Goal: Task Accomplishment & Management: Use online tool/utility

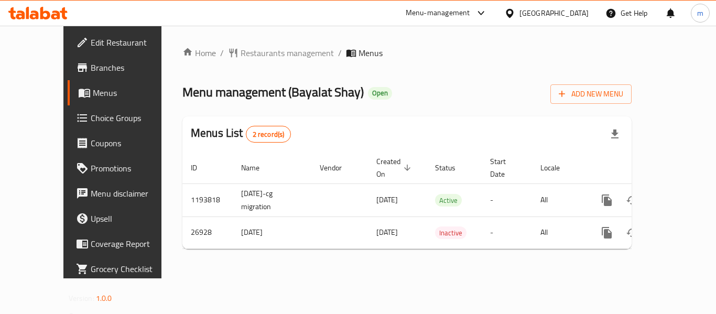
click at [28, 9] on icon at bounding box center [27, 13] width 3 height 12
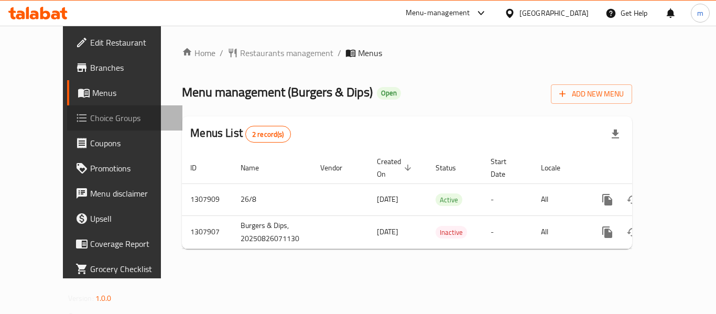
click at [90, 115] on span "Choice Groups" at bounding box center [132, 118] width 84 height 13
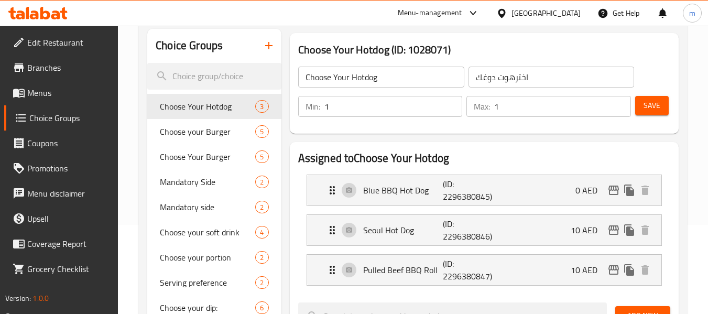
scroll to position [105, 0]
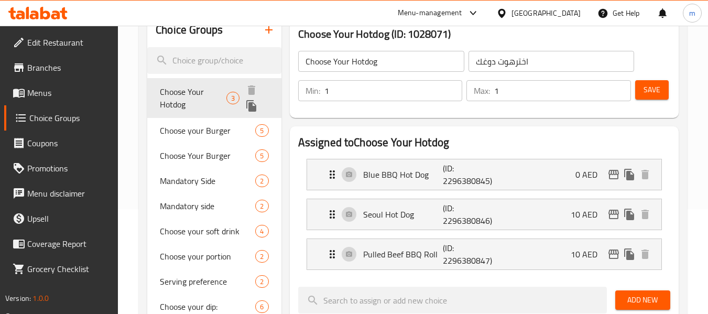
click at [212, 96] on span "Choose Your Hotdog" at bounding box center [193, 97] width 67 height 25
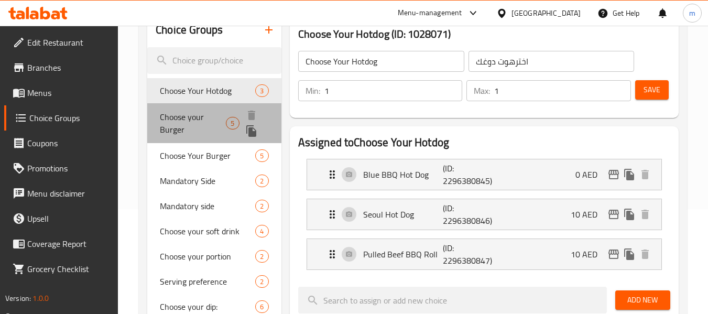
click at [188, 121] on span "Choose your Burger" at bounding box center [193, 123] width 66 height 25
type input "Choose your Burger"
type input "اختر برجر"
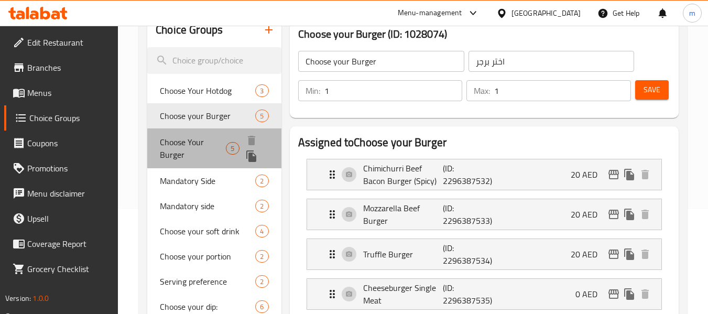
click at [169, 148] on span "Choose Your Burger" at bounding box center [193, 148] width 66 height 25
type input "Choose Your Burger"
type input "اختر برجر خاص بك"
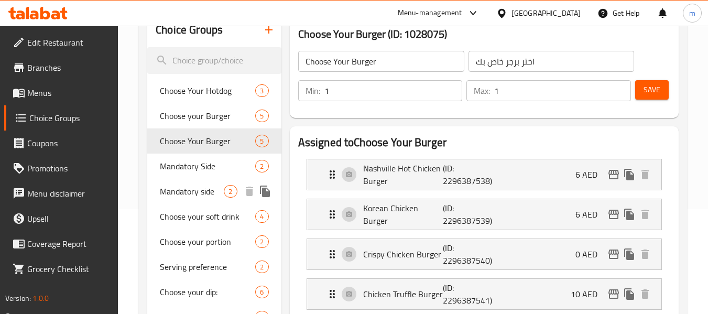
click at [178, 185] on span "Mandatory side" at bounding box center [192, 191] width 64 height 13
type input "Mandatory side"
type input "جانب إلزامي"
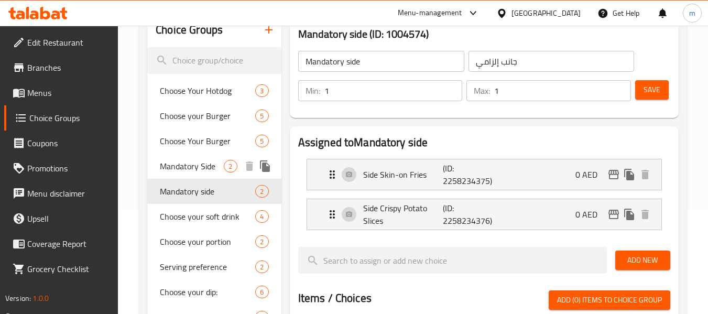
click at [188, 167] on span "Mandatory Side" at bounding box center [192, 166] width 64 height 13
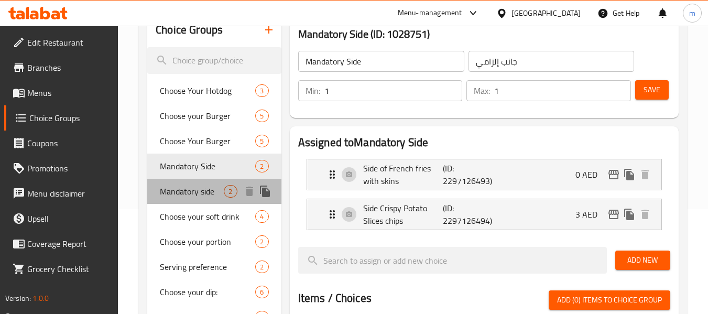
click at [185, 188] on span "Mandatory side" at bounding box center [192, 191] width 64 height 13
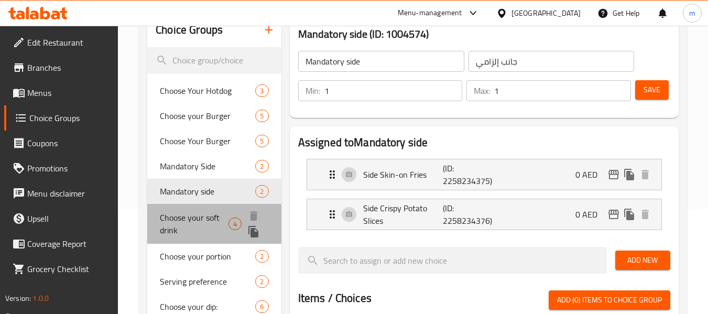
click at [188, 216] on span "Choose your soft drink" at bounding box center [194, 223] width 69 height 25
type input "Choose your soft drink"
type input "اختر المشروبك الغازي"
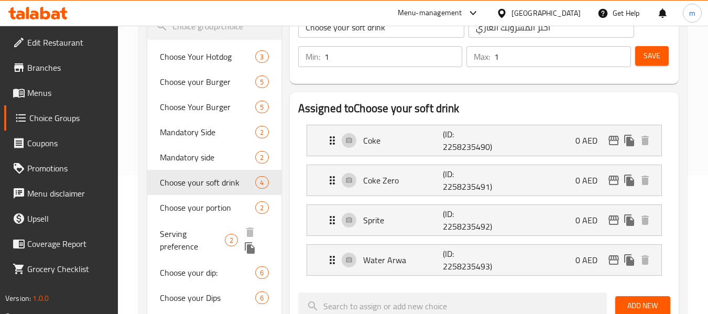
scroll to position [157, 0]
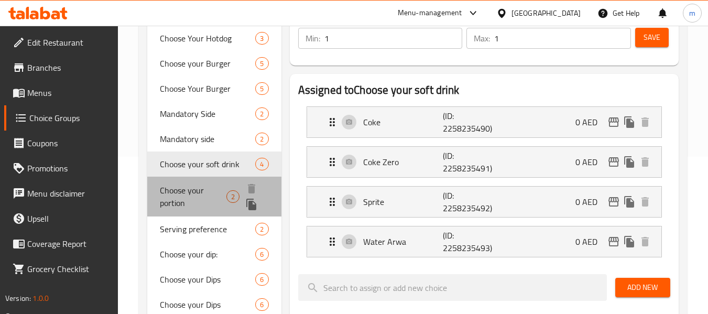
click at [202, 193] on span "Choose your portion" at bounding box center [193, 196] width 66 height 25
type input "Choose your portion"
type input "اختر الكمية"
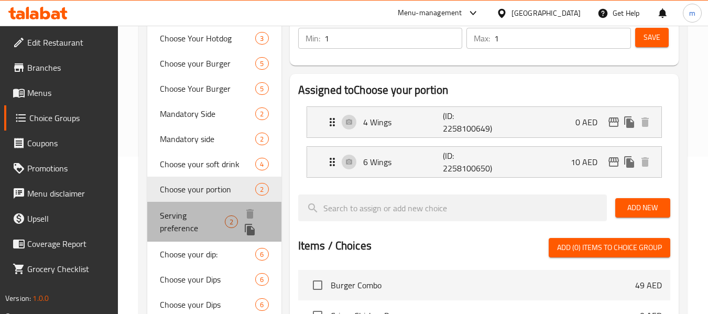
click at [195, 227] on span "Serving preference" at bounding box center [192, 221] width 65 height 25
type input "Serving preference"
type input "تفضيل التقديم"
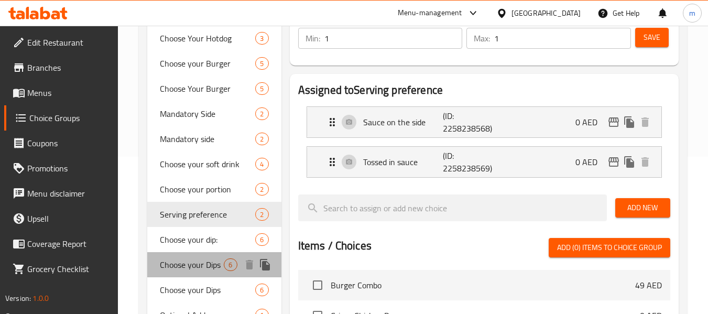
click at [192, 256] on div "Choose your Dips 6" at bounding box center [214, 264] width 134 height 25
type input "Choose your Dips"
type input "اختر الصوصات"
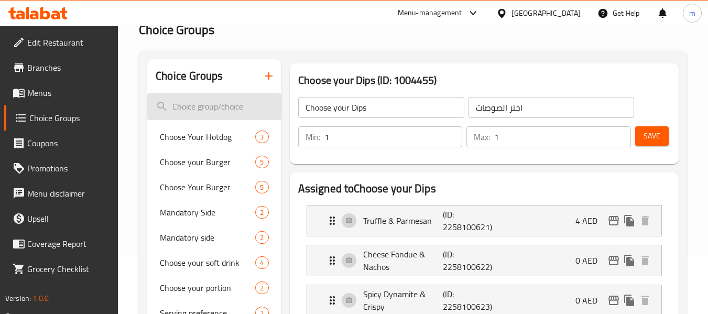
scroll to position [52, 0]
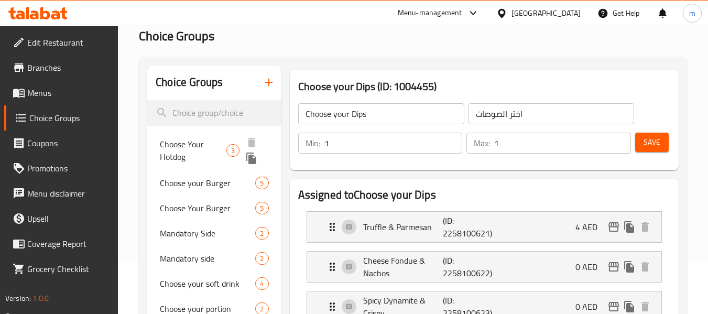
drag, startPoint x: 195, startPoint y: 144, endPoint x: 202, endPoint y: 188, distance: 44.7
click at [195, 144] on span "Choose Your Hotdog" at bounding box center [193, 150] width 67 height 25
type input "Choose Your Hotdog"
type input "اخترهوت دوغك"
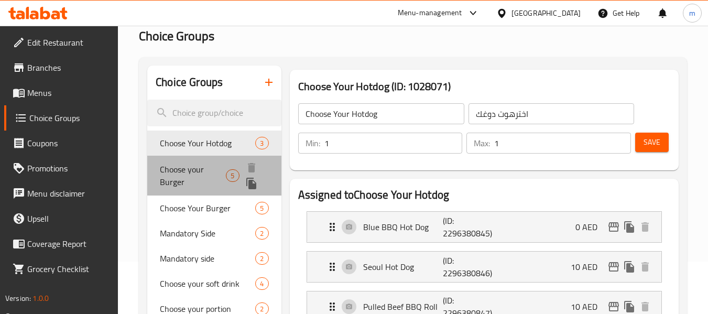
click at [197, 170] on span "Choose your Burger" at bounding box center [193, 175] width 66 height 25
type input "Choose your Burger"
type input "اختر برجر"
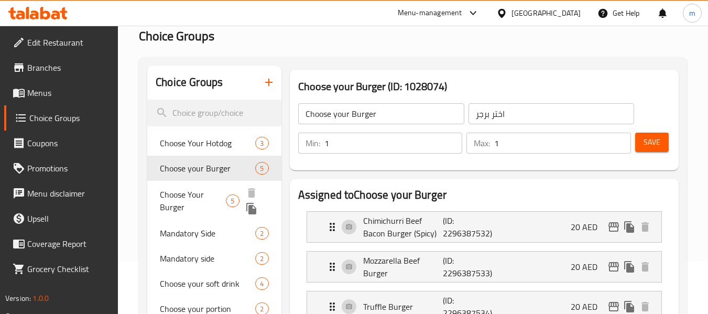
click at [202, 199] on span "Choose Your Burger" at bounding box center [193, 200] width 66 height 25
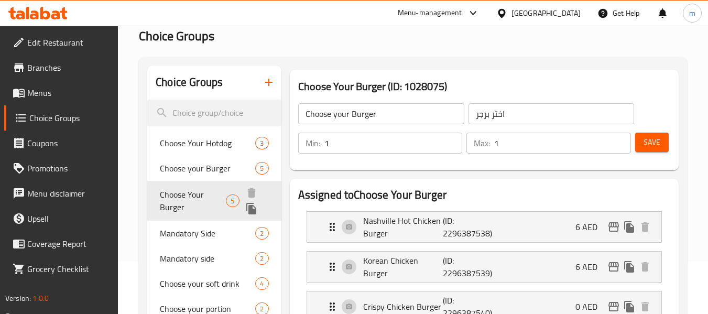
type input "Choose Your Burger"
type input "اختر برجر خاص بك"
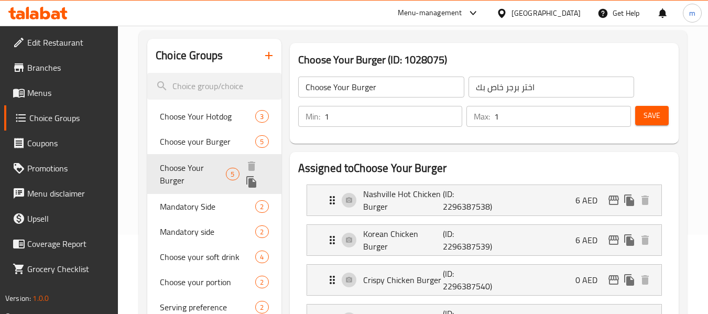
scroll to position [105, 0]
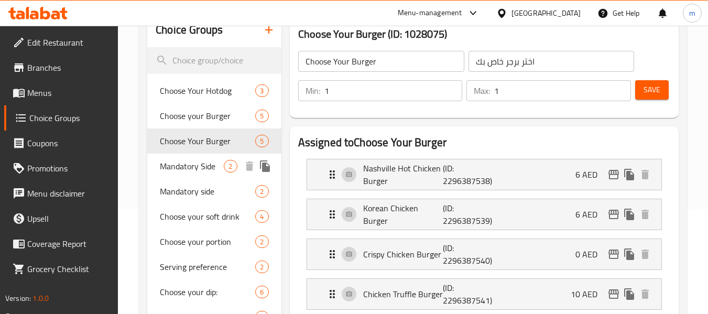
click at [198, 170] on span "Mandatory Side" at bounding box center [192, 166] width 64 height 13
type input "Mandatory Side"
type input "جانب إلزامي"
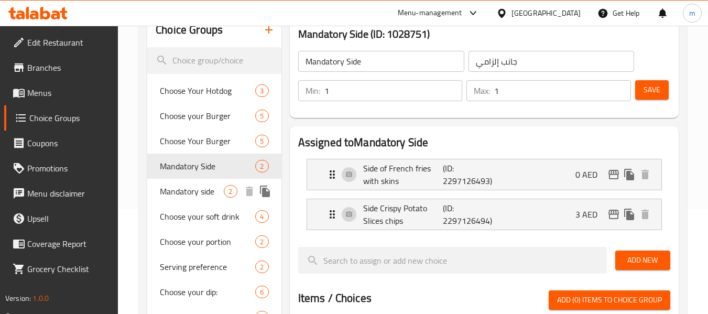
click at [199, 186] on span "Mandatory side" at bounding box center [192, 191] width 64 height 13
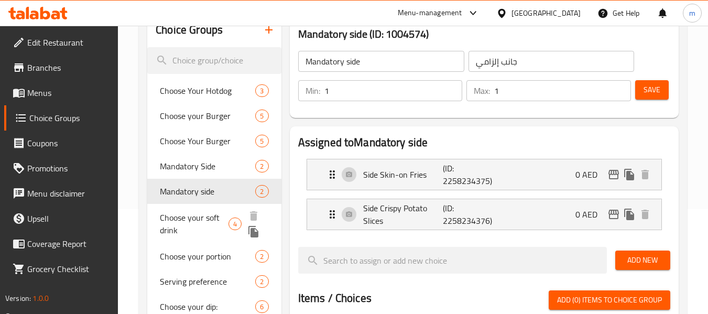
click at [198, 216] on span "Choose your soft drink" at bounding box center [194, 223] width 69 height 25
type input "Choose your soft drink"
type input "اختر المشروبك الغازي"
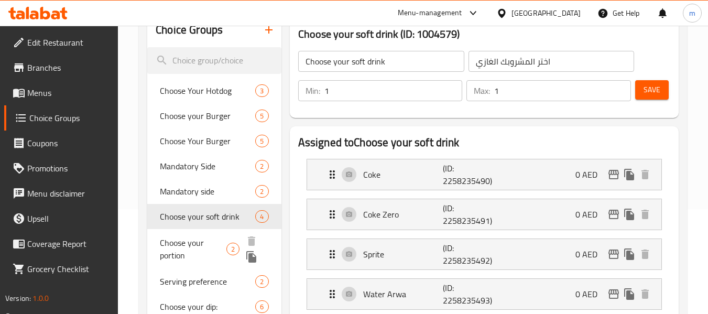
drag, startPoint x: 190, startPoint y: 247, endPoint x: 192, endPoint y: 256, distance: 9.3
click at [189, 247] on span "Choose your portion" at bounding box center [193, 249] width 66 height 25
type input "Choose your portion"
type input "اختر الكمية"
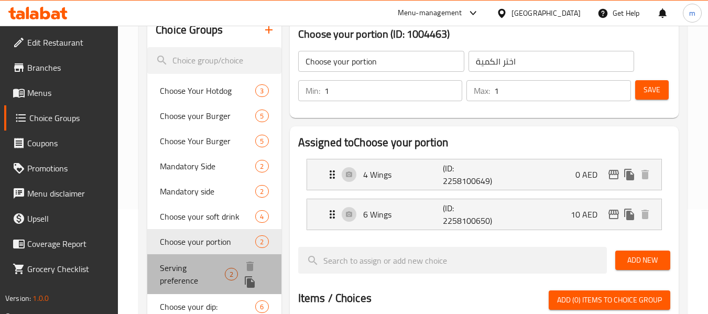
click at [192, 277] on span "Serving preference" at bounding box center [192, 274] width 65 height 25
type input "Serving preference"
type input "تفضيل التقديم"
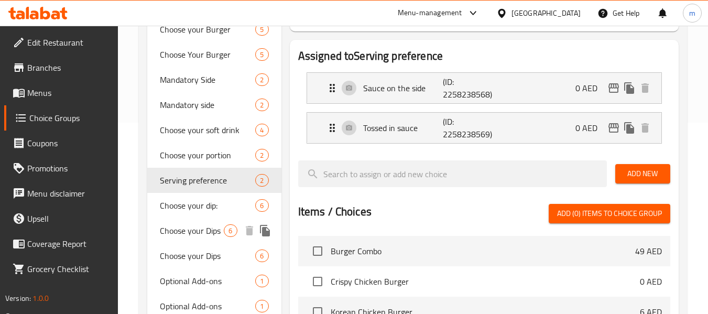
scroll to position [210, 0]
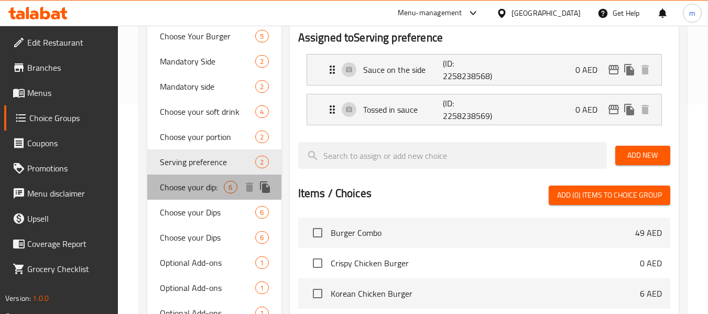
click at [197, 193] on span "Choose your dip:" at bounding box center [192, 187] width 64 height 13
type input "Choose your dip:"
type input "اختيارك من الصوص :"
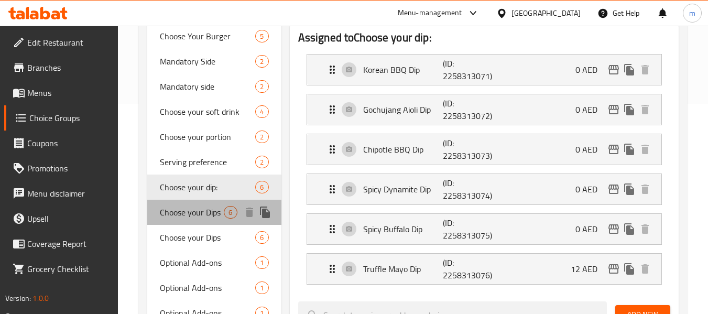
click at [194, 206] on span "Choose your Dips" at bounding box center [192, 212] width 64 height 13
type input "Choose your Dips"
type input "اختر الصوصات"
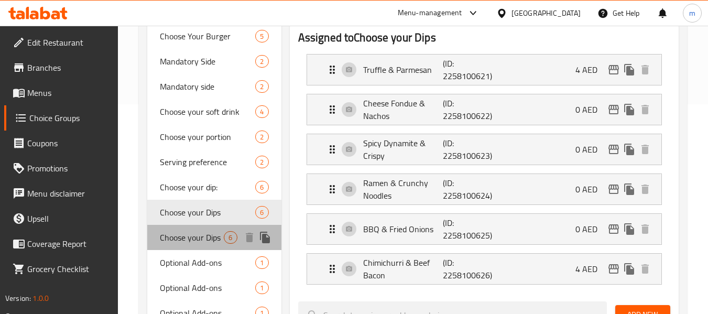
click at [183, 235] on span "Choose your Dips" at bounding box center [192, 237] width 64 height 13
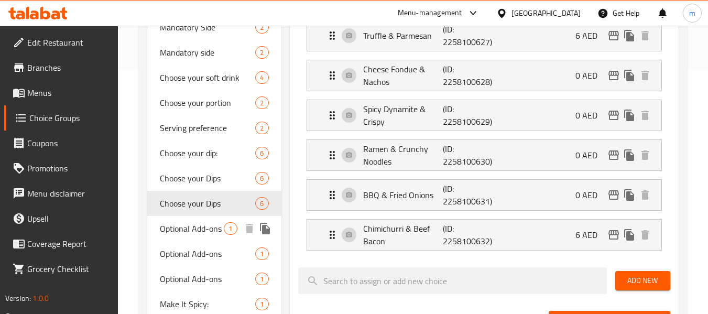
scroll to position [262, 0]
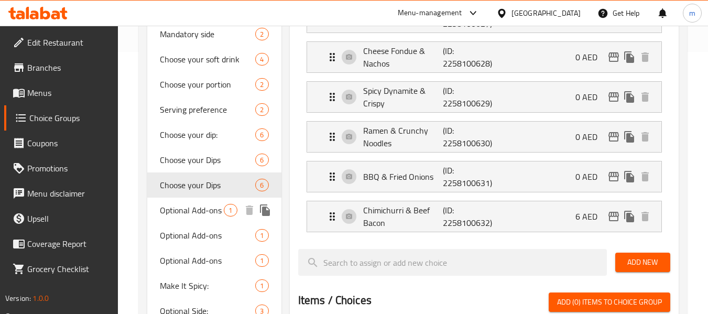
click at [192, 206] on span "Optional Add-ons" at bounding box center [192, 210] width 64 height 13
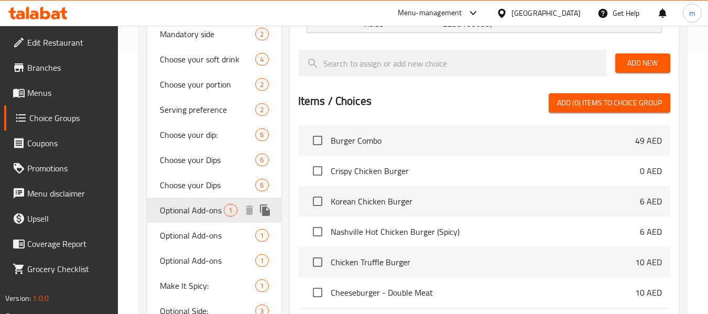
type input "Optional Add-ons"
type input "إضافات اختيارية"
type input "0"
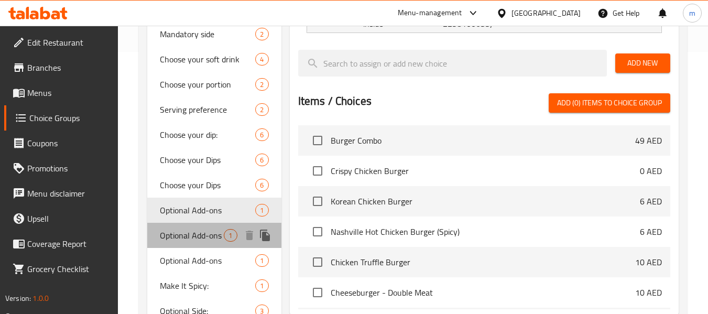
click at [190, 241] on span "Optional Add-ons" at bounding box center [192, 235] width 64 height 13
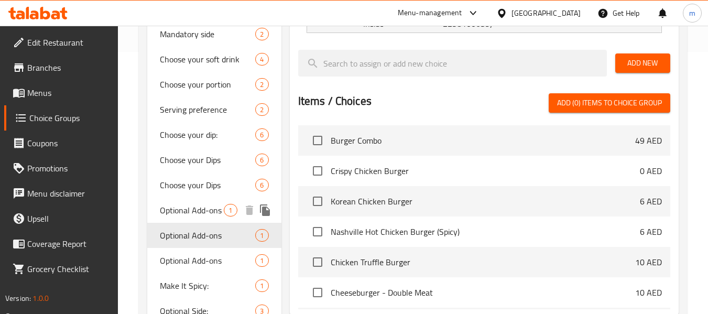
drag, startPoint x: 201, startPoint y: 212, endPoint x: 229, endPoint y: 219, distance: 28.6
click at [201, 212] on span "Optional Add-ons" at bounding box center [192, 210] width 64 height 13
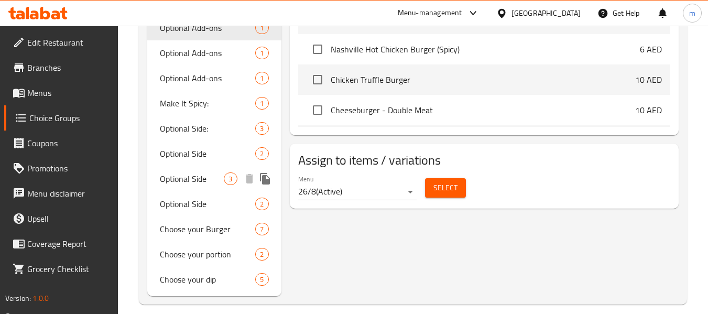
scroll to position [456, 0]
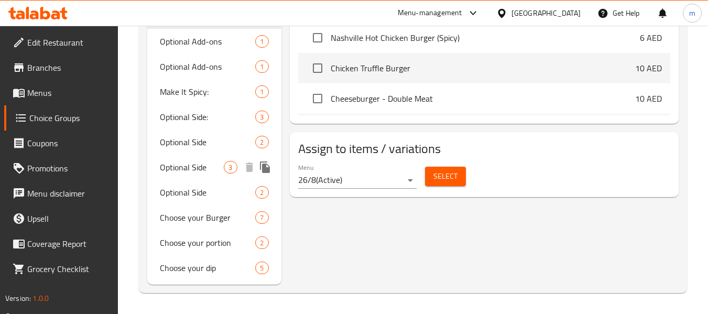
click at [193, 164] on span "Optional Side" at bounding box center [192, 167] width 64 height 13
type input "Optional Side"
type input "جانب اختياري"
